Goal: Information Seeking & Learning: Learn about a topic

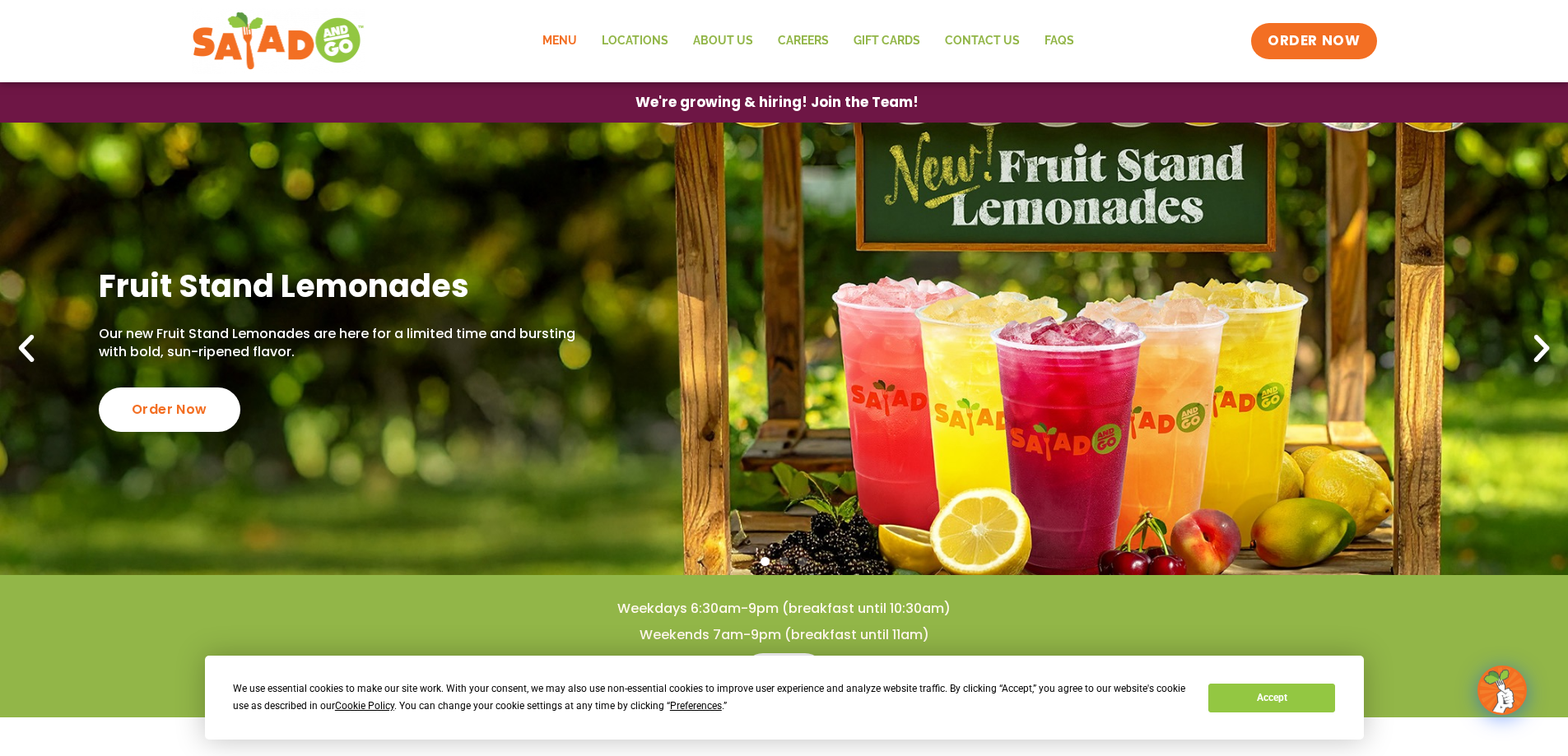
click at [564, 39] on link "Menu" at bounding box center [559, 41] width 59 height 38
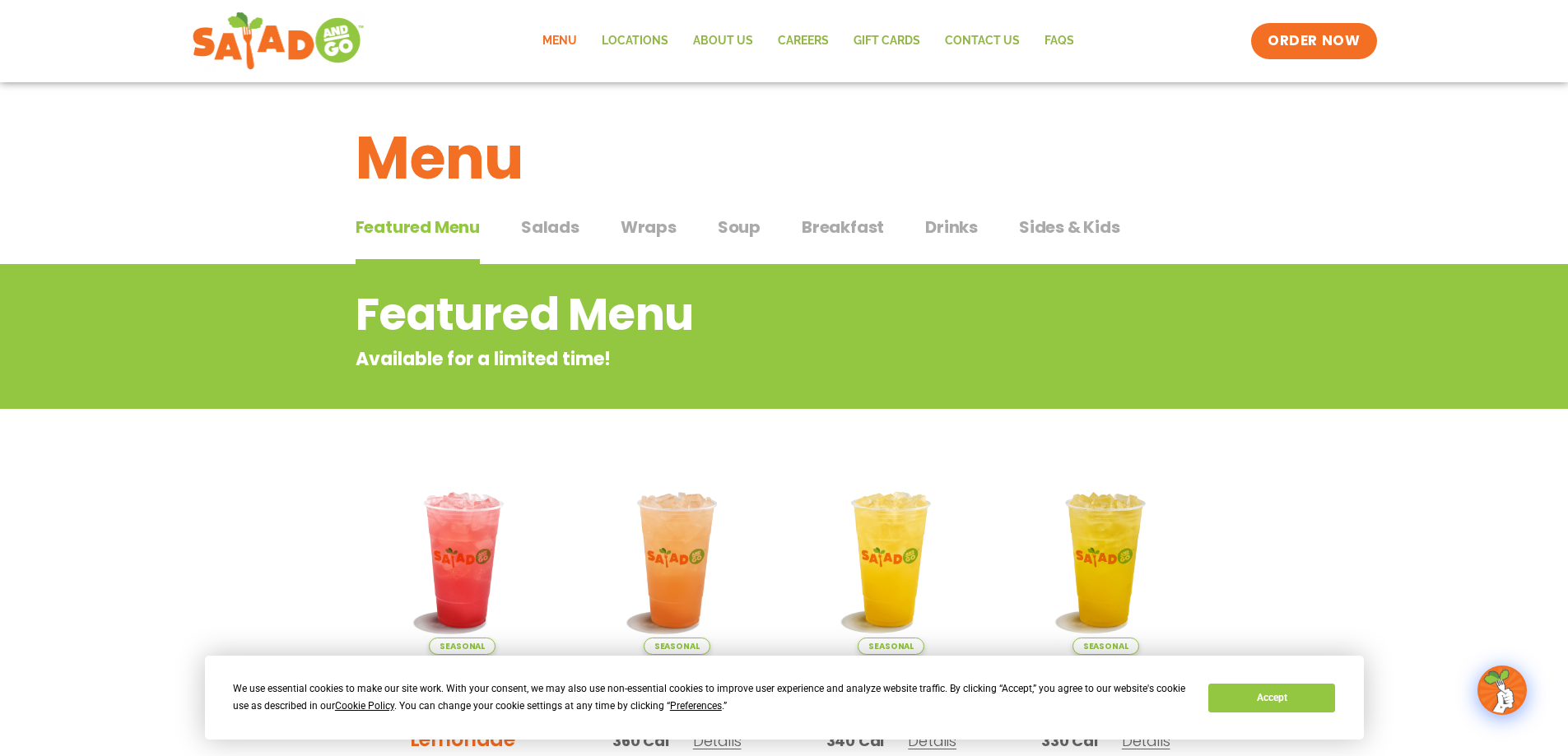
click at [552, 220] on span "Salads" at bounding box center [550, 227] width 58 height 25
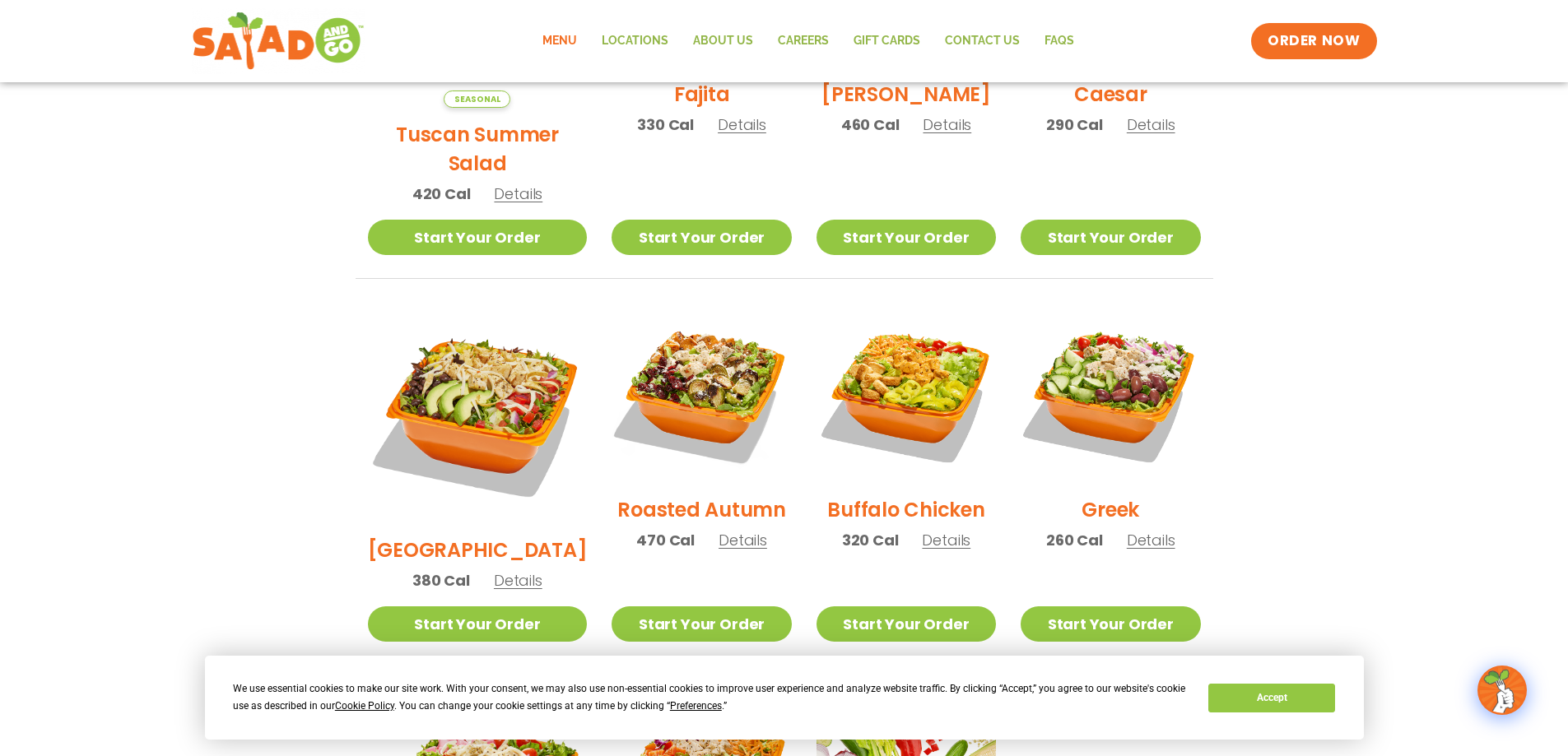
scroll to position [494, 0]
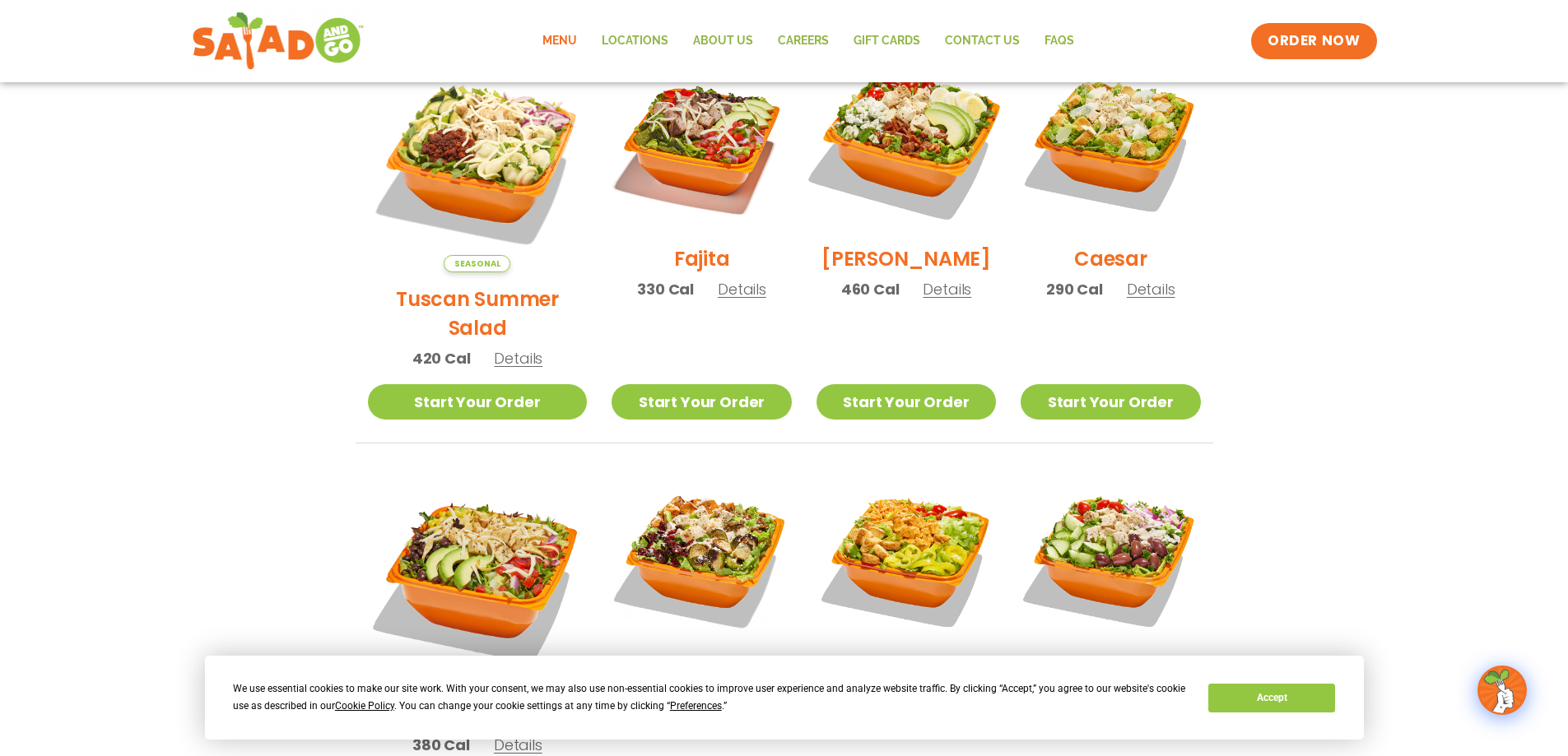
click at [927, 165] on img at bounding box center [906, 142] width 210 height 210
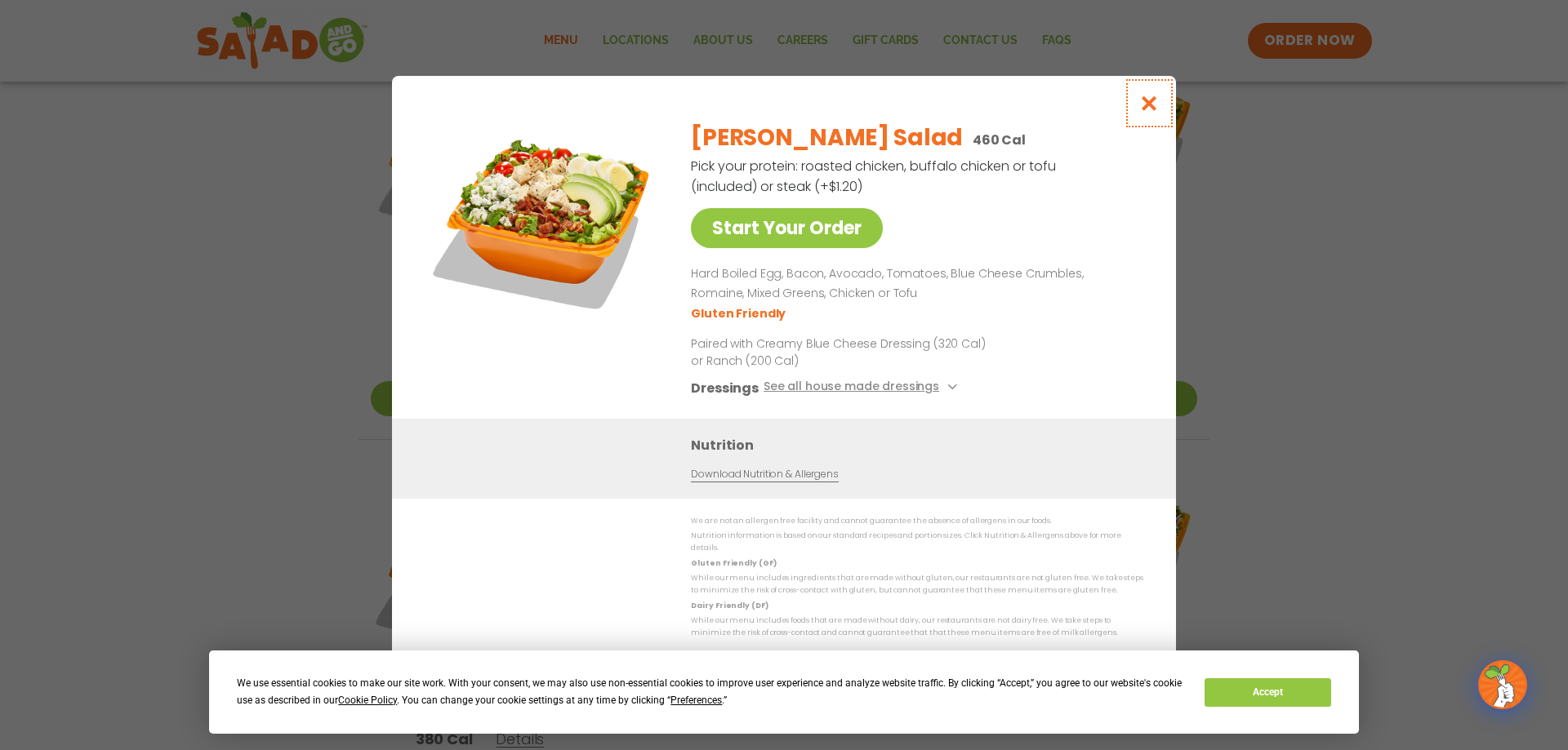
click at [1151, 110] on icon "Close modal" at bounding box center [1149, 103] width 21 height 17
